Goal: Task Accomplishment & Management: Complete application form

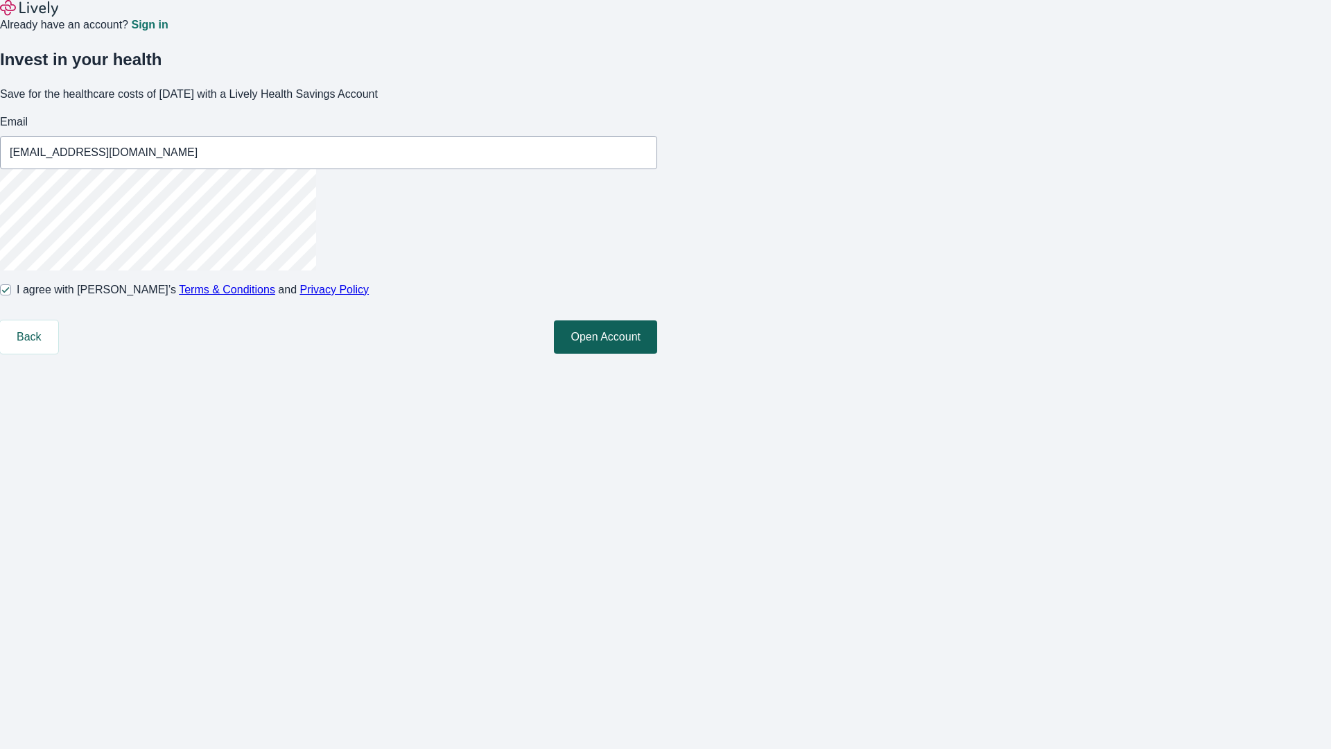
click at [657, 354] on button "Open Account" at bounding box center [605, 336] width 103 height 33
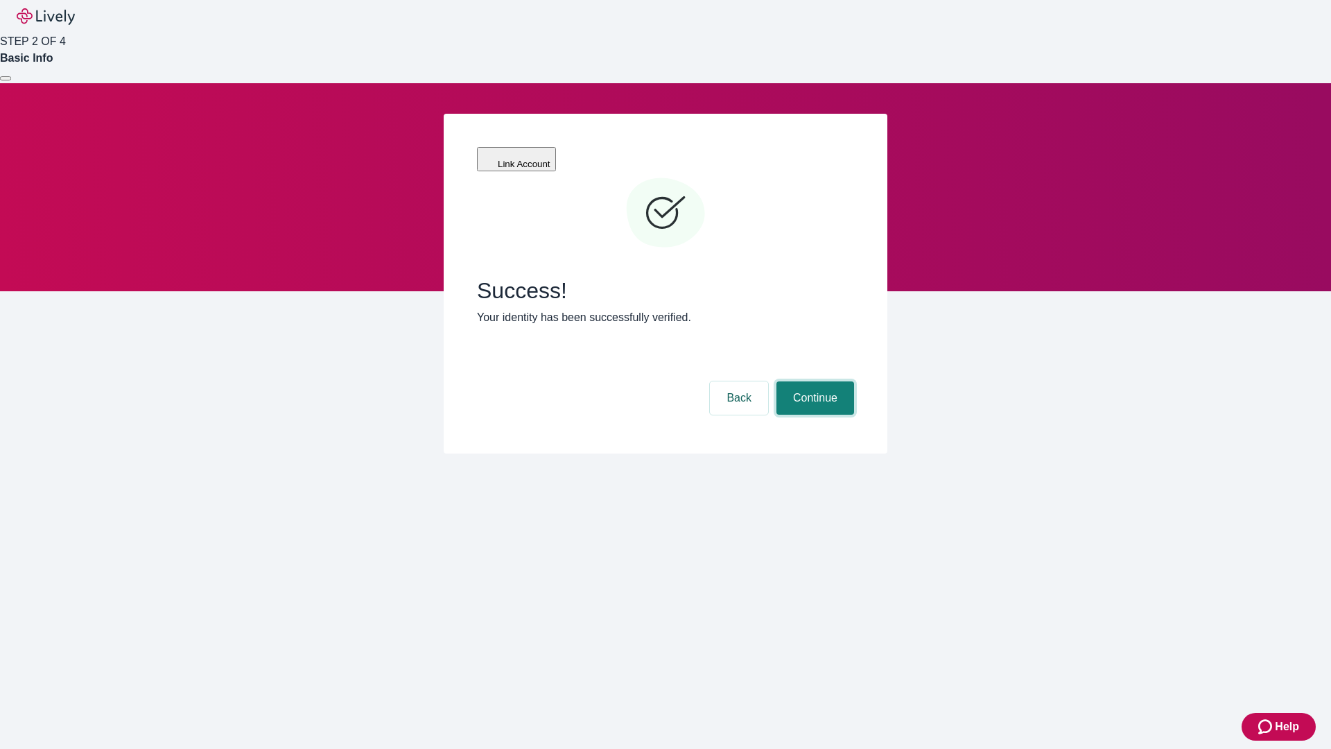
click at [813, 381] on button "Continue" at bounding box center [816, 397] width 78 height 33
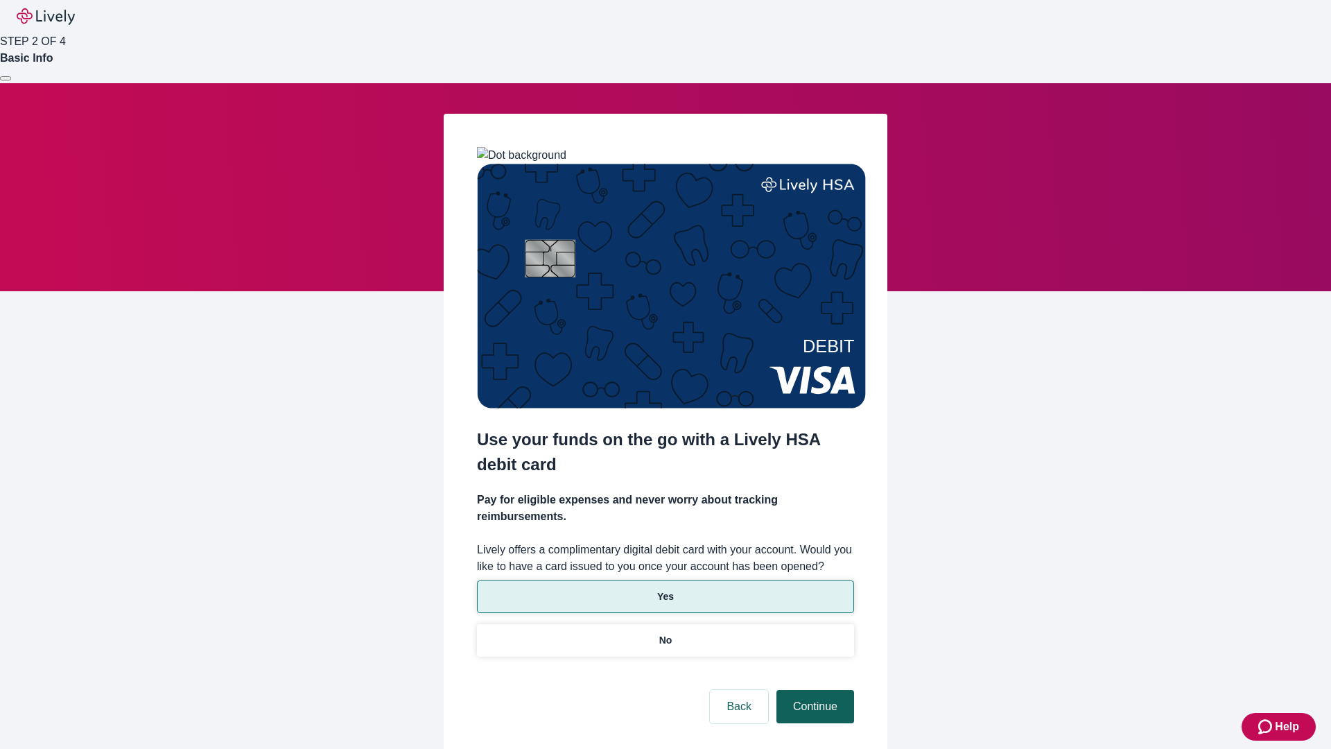
click at [665, 589] on p "Yes" at bounding box center [665, 596] width 17 height 15
click at [813, 690] on button "Continue" at bounding box center [816, 706] width 78 height 33
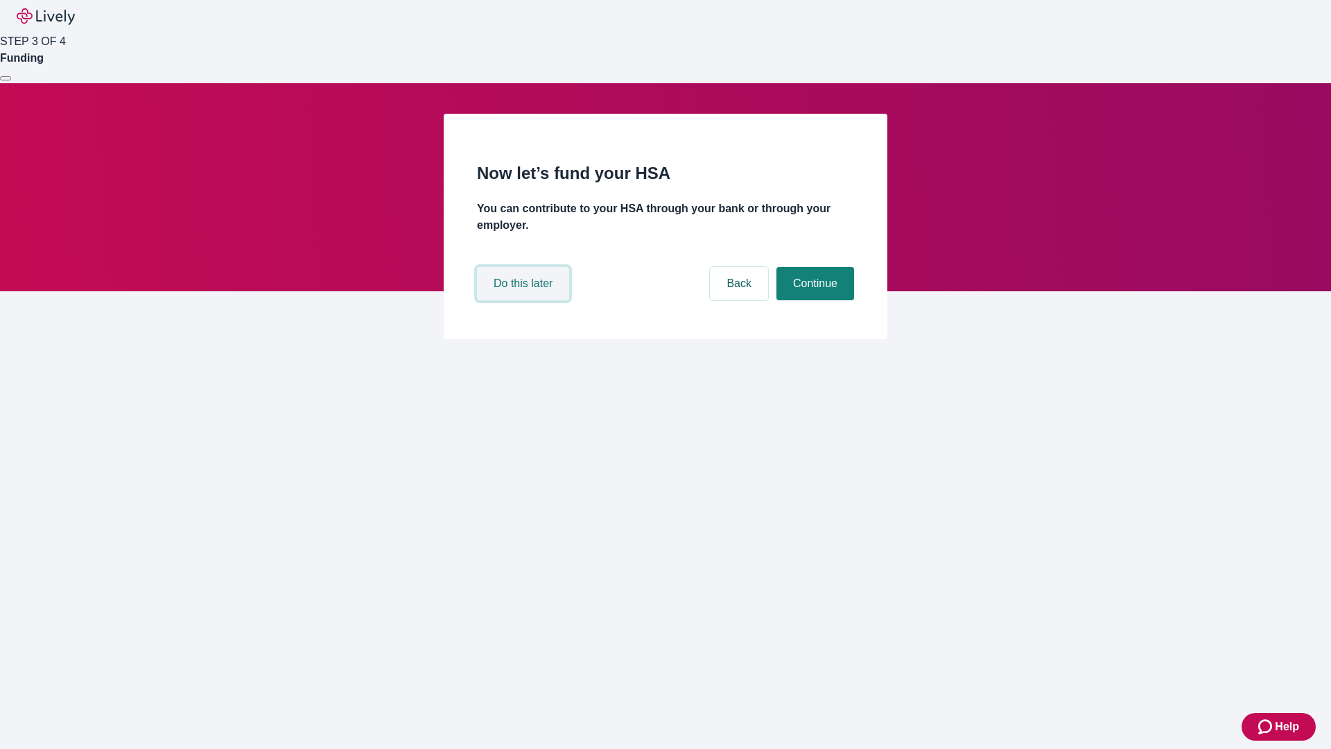
click at [525, 300] on button "Do this later" at bounding box center [523, 283] width 92 height 33
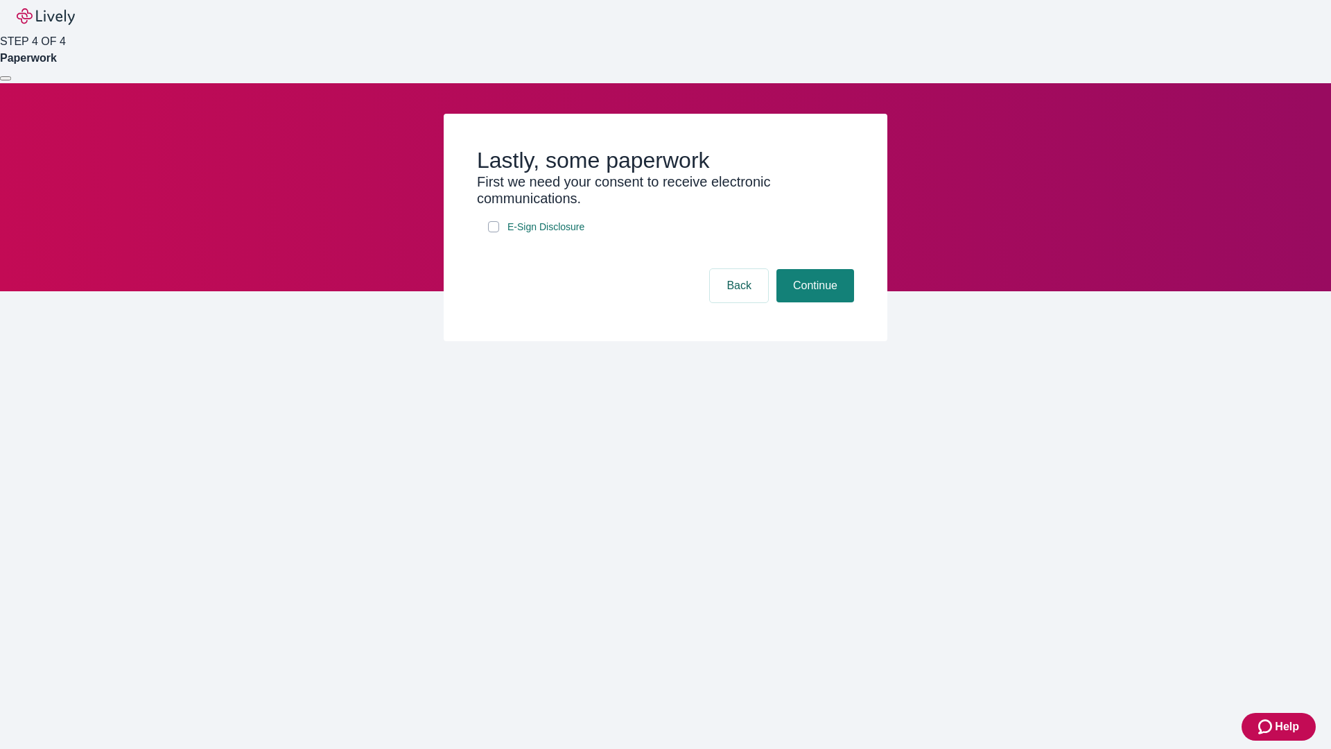
click at [494, 232] on input "E-Sign Disclosure" at bounding box center [493, 226] width 11 height 11
checkbox input "true"
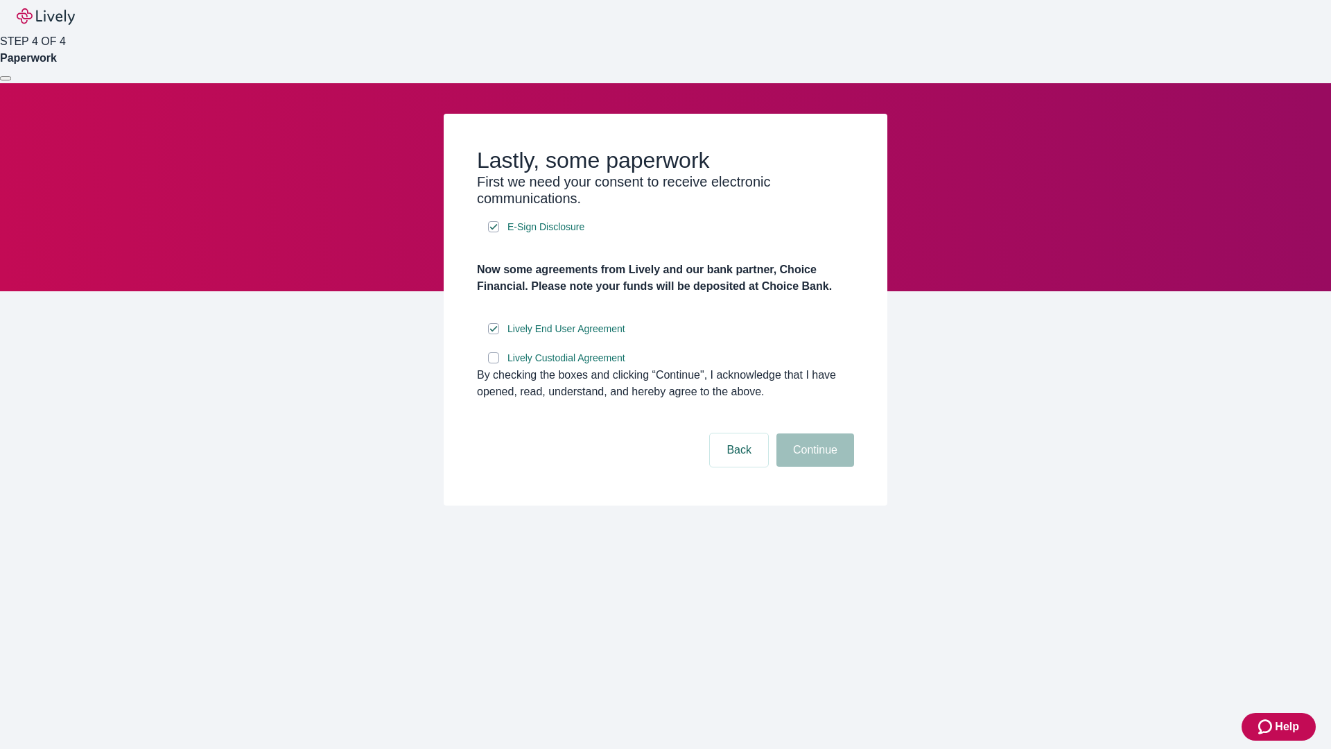
click at [494, 363] on input "Lively Custodial Agreement" at bounding box center [493, 357] width 11 height 11
checkbox input "true"
click at [813, 467] on button "Continue" at bounding box center [816, 449] width 78 height 33
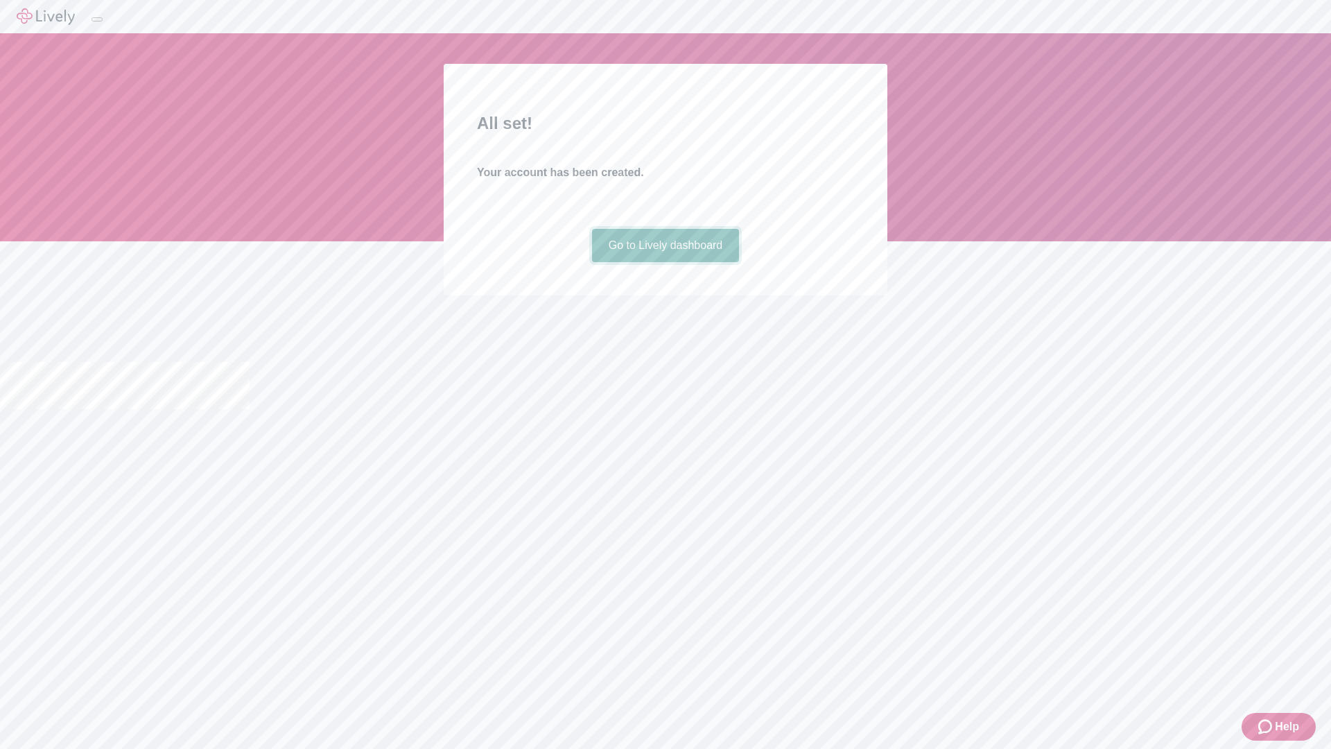
click at [665, 262] on link "Go to Lively dashboard" at bounding box center [666, 245] width 148 height 33
